Goal: Task Accomplishment & Management: Manage account settings

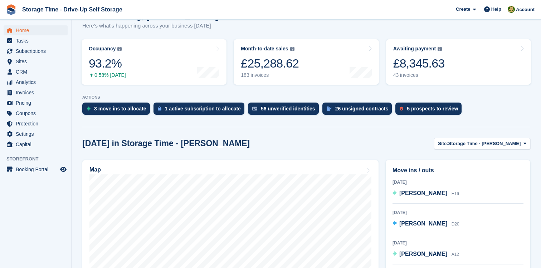
scroll to position [123, 0]
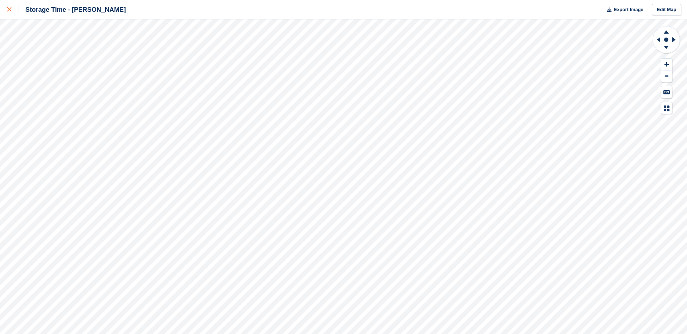
click at [7, 6] on div at bounding box center [13, 9] width 12 height 9
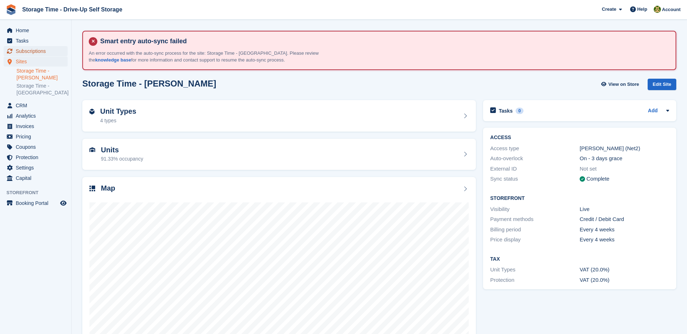
click at [49, 50] on span "Subscriptions" at bounding box center [37, 51] width 43 height 10
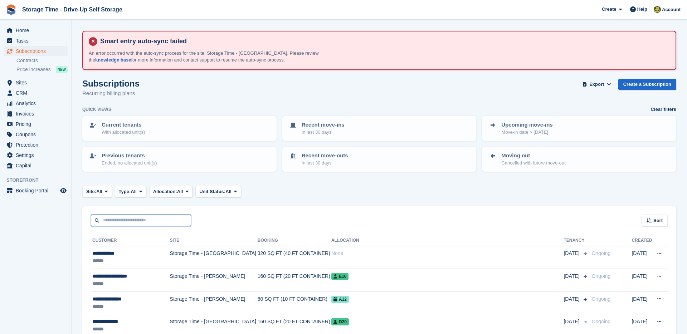
click at [146, 220] on input "text" at bounding box center [141, 221] width 100 height 12
type input "*****"
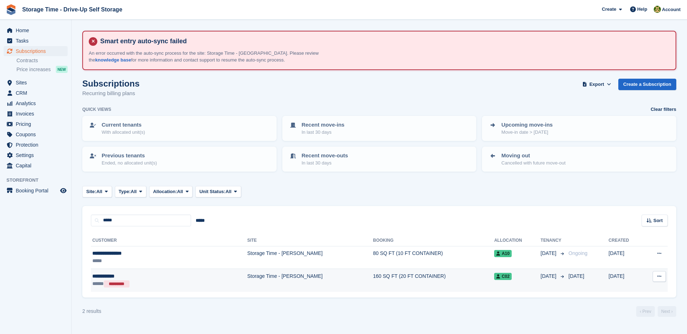
click at [176, 274] on div "**********" at bounding box center [138, 277] width 92 height 8
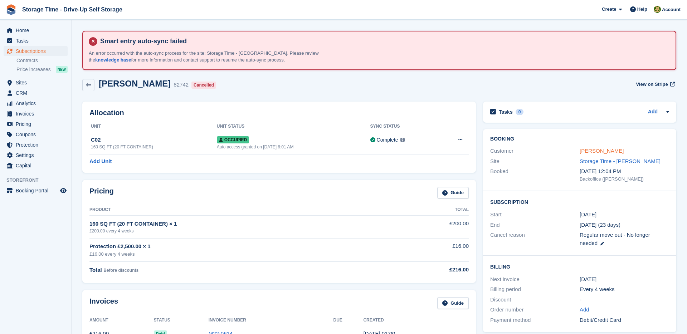
click at [589, 150] on link "Lewis Thomas" at bounding box center [601, 151] width 44 height 6
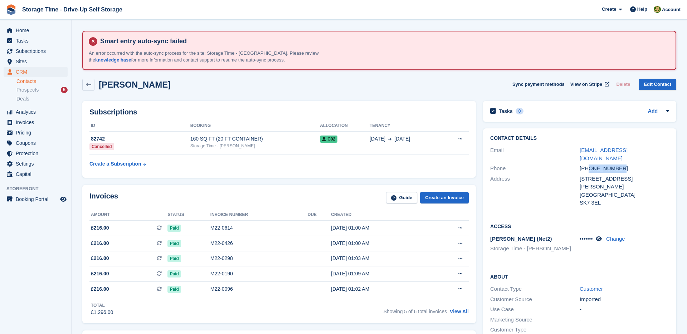
drag, startPoint x: 624, startPoint y: 161, endPoint x: 588, endPoint y: 163, distance: 35.8
click at [588, 165] on div "+447739579964" at bounding box center [623, 169] width 89 height 8
copy div "7739579964"
click at [261, 228] on div "M22-0614" at bounding box center [258, 228] width 97 height 8
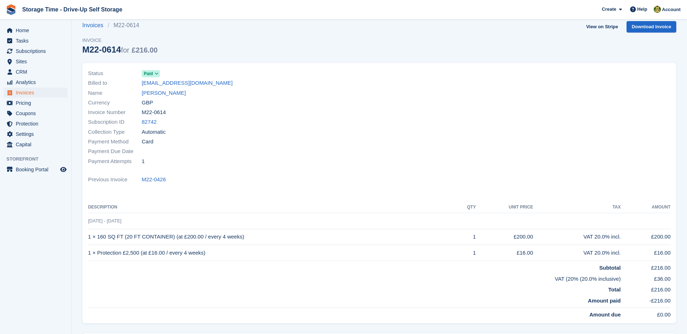
scroll to position [57, 0]
